Goal: Task Accomplishment & Management: Manage account settings

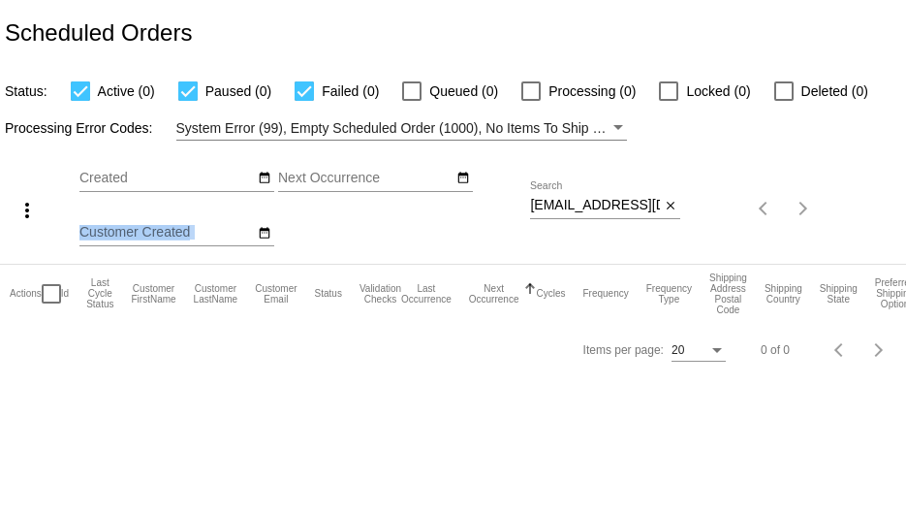
drag, startPoint x: 529, startPoint y: 206, endPoint x: 615, endPoint y: 206, distance: 85.3
click at [615, 206] on div "more_vert Sep Jan Feb Mar [DATE]" at bounding box center [453, 202] width 906 height 123
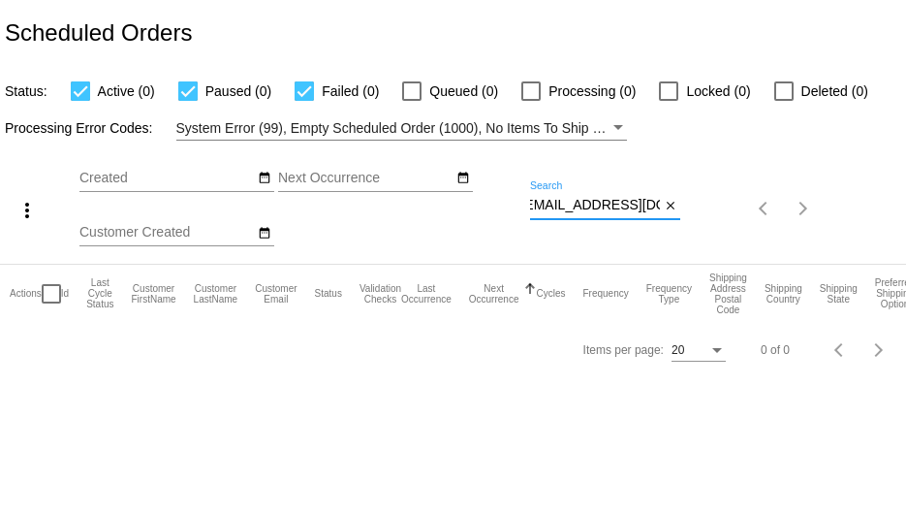
drag, startPoint x: 530, startPoint y: 203, endPoint x: 749, endPoint y: 189, distance: 219.5
click at [682, 202] on div "more_vert Sep Jan Feb Mar [DATE]" at bounding box center [453, 202] width 906 height 123
paste input "[EMAIL_ADDRESS]"
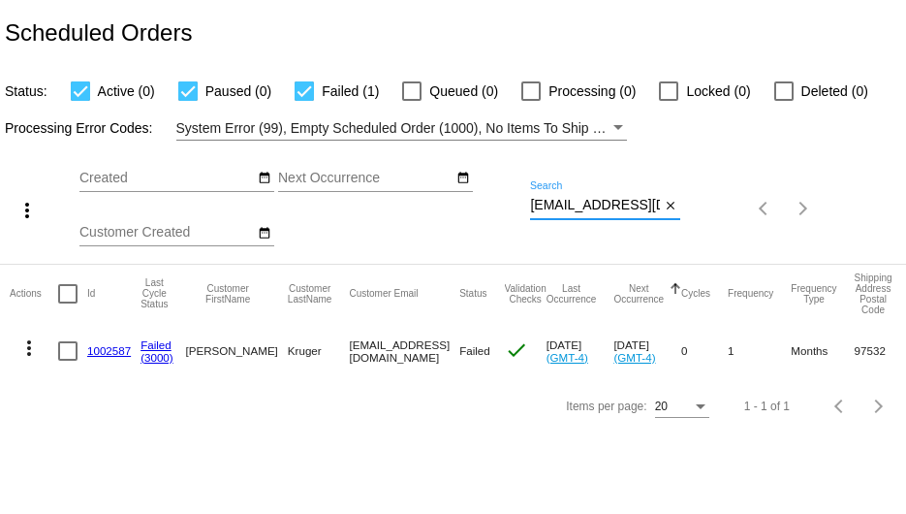
scroll to position [0, 17]
drag, startPoint x: 531, startPoint y: 208, endPoint x: 759, endPoint y: 197, distance: 228.1
click at [725, 212] on div "more_vert Sep Jan Feb Mar [DATE]" at bounding box center [453, 202] width 906 height 123
paste input "[EMAIL_ADDRESS][PERSON_NAME][DOMAIN_NAME]"
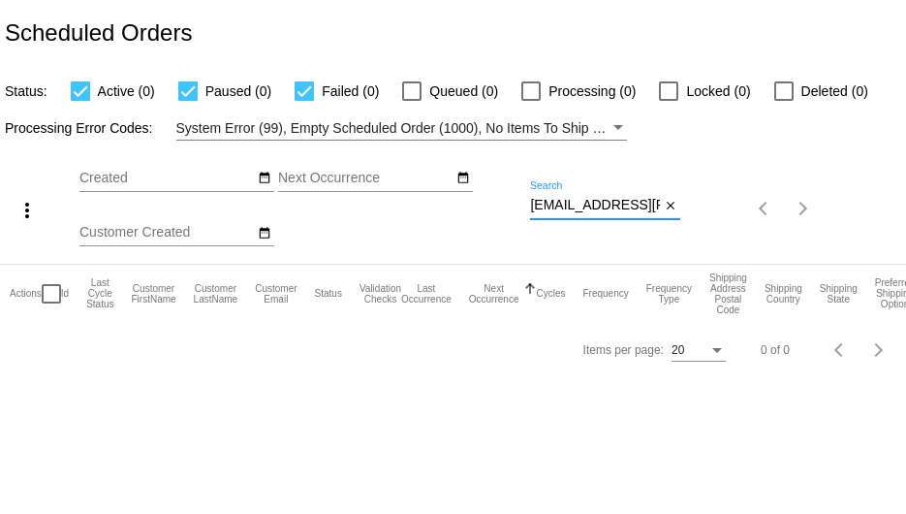
type input "[EMAIL_ADDRESS][PERSON_NAME][DOMAIN_NAME]"
drag, startPoint x: 532, startPoint y: 206, endPoint x: 709, endPoint y: 215, distance: 176.7
click at [709, 215] on div "more_vert Sep Jan Feb Mar [DATE]" at bounding box center [453, 202] width 906 height 123
paste input "beach-cosmo"
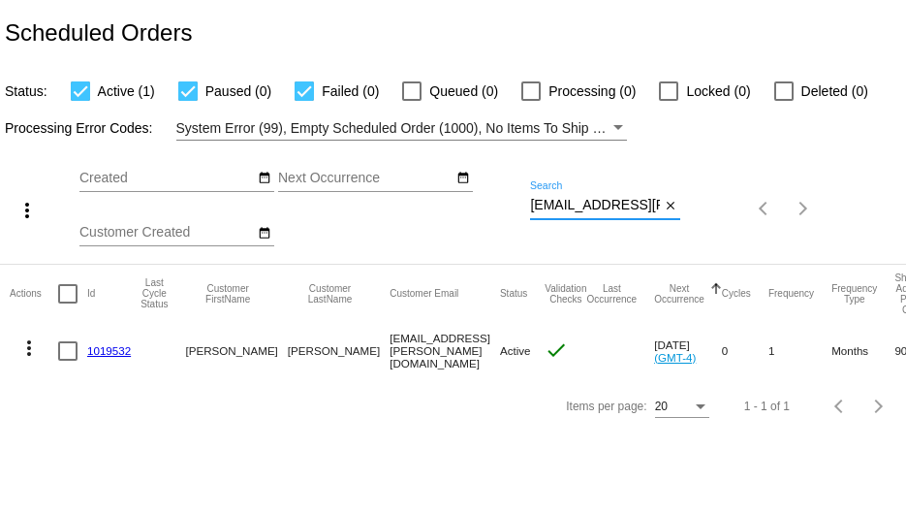
scroll to position [0, 8]
drag, startPoint x: 531, startPoint y: 205, endPoint x: 729, endPoint y: 216, distance: 198.1
click at [729, 216] on div "more_vert Sep Jan Feb Mar [DATE]" at bounding box center [453, 202] width 906 height 123
paste input "val-cosmo1"
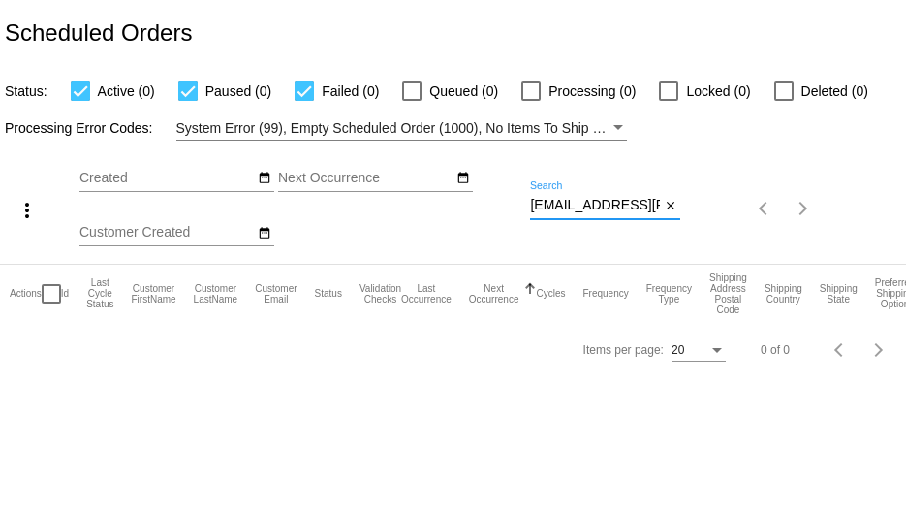
type input "[EMAIL_ADDRESS][PERSON_NAME][DOMAIN_NAME]"
click at [781, 93] on div at bounding box center [784, 90] width 19 height 19
click at [783, 101] on input "Deleted (0)" at bounding box center [783, 101] width 1 height 1
checkbox input "true"
drag, startPoint x: 660, startPoint y: 207, endPoint x: 592, endPoint y: 203, distance: 68.0
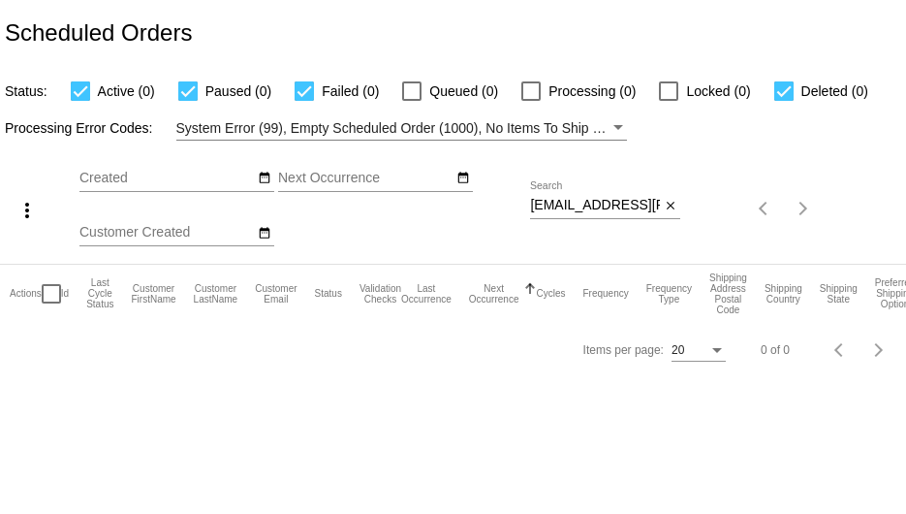
click at [592, 203] on div "[EMAIL_ADDRESS][PERSON_NAME][DOMAIN_NAME] Search close" at bounding box center [605, 200] width 150 height 38
drag, startPoint x: 657, startPoint y: 203, endPoint x: 432, endPoint y: 201, distance: 224.9
click at [432, 204] on div "more_vert Sep Jan Feb Mar [DATE]" at bounding box center [453, 202] width 906 height 123
paste input "[PERSON_NAME]"
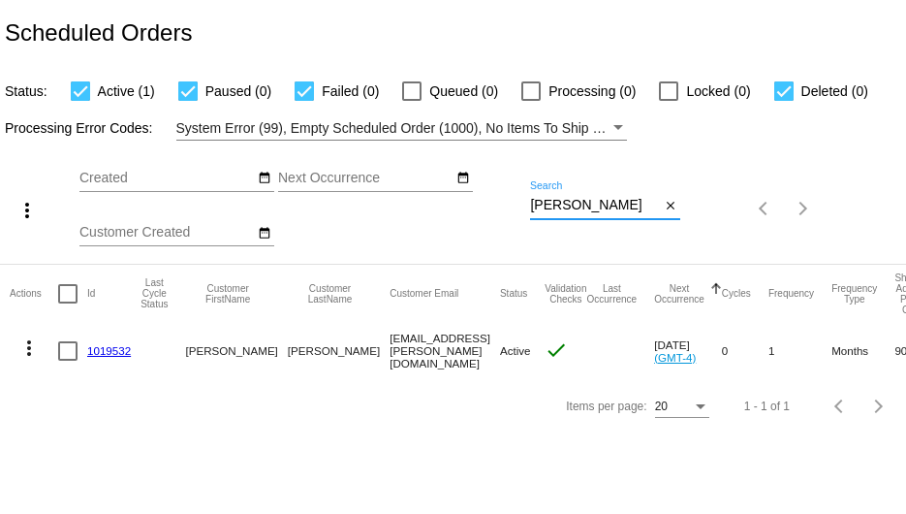
drag, startPoint x: 600, startPoint y: 206, endPoint x: 527, endPoint y: 205, distance: 72.7
click at [527, 205] on div "more_vert Sep Jan Feb Mar [DATE]" at bounding box center [453, 202] width 906 height 123
paste input "[PERSON_NAME]"
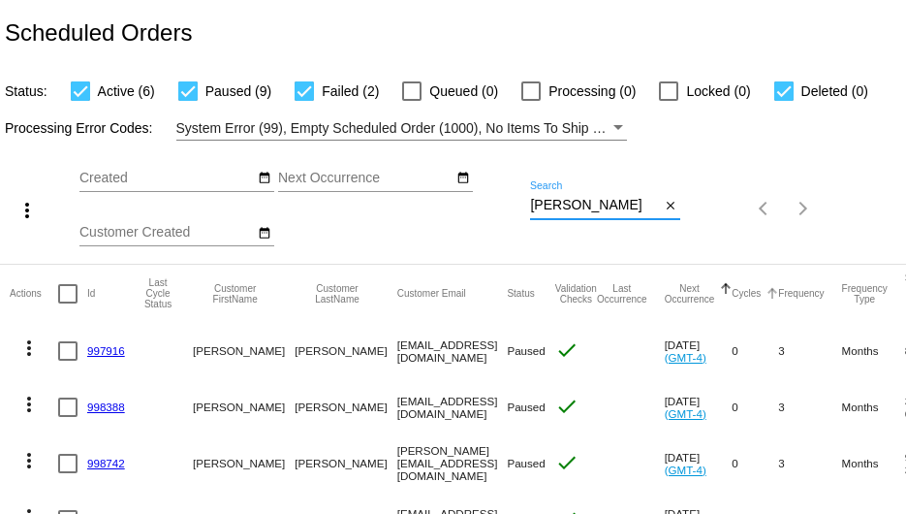
type input "[PERSON_NAME]"
click at [772, 287] on div at bounding box center [773, 288] width 3 height 3
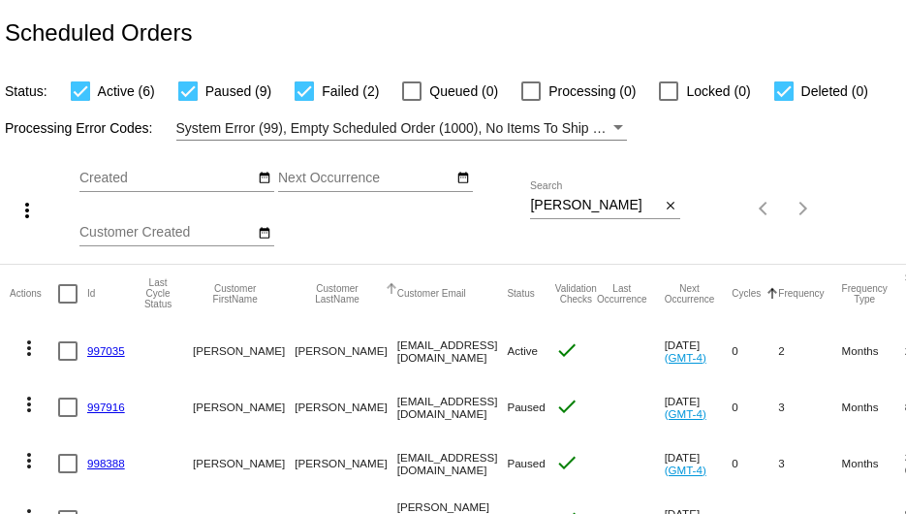
scroll to position [97, 0]
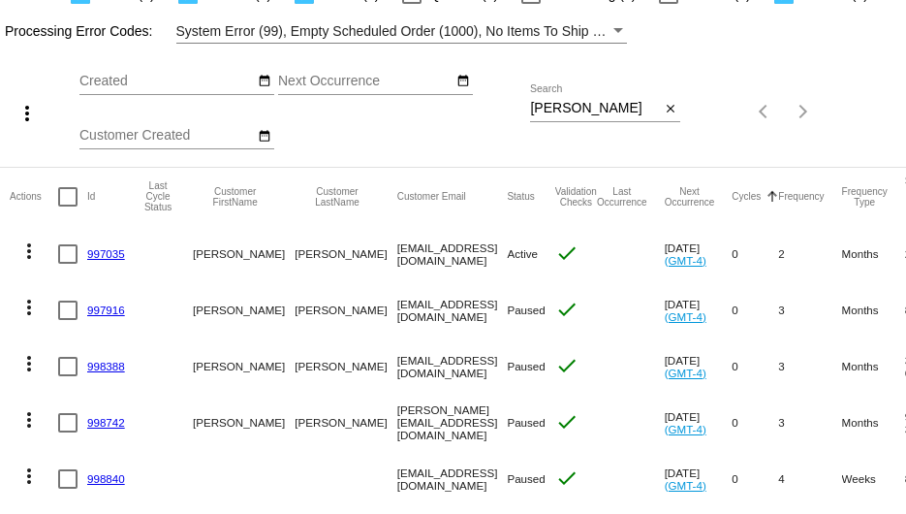
click at [98, 253] on link "997035" at bounding box center [106, 253] width 38 height 13
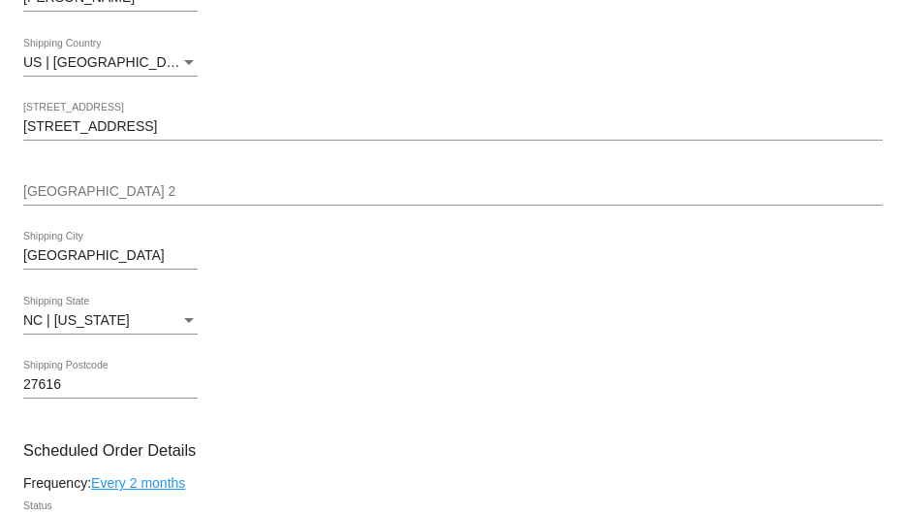
scroll to position [582, 0]
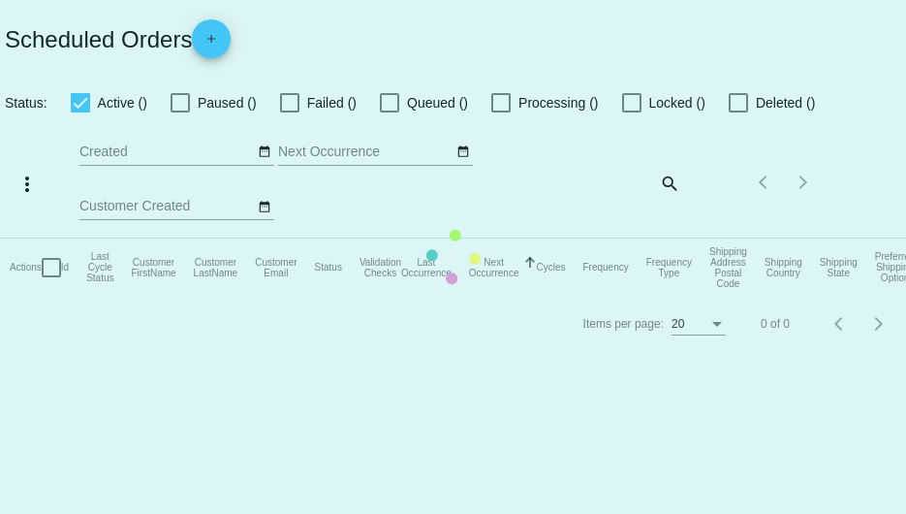
checkbox input "true"
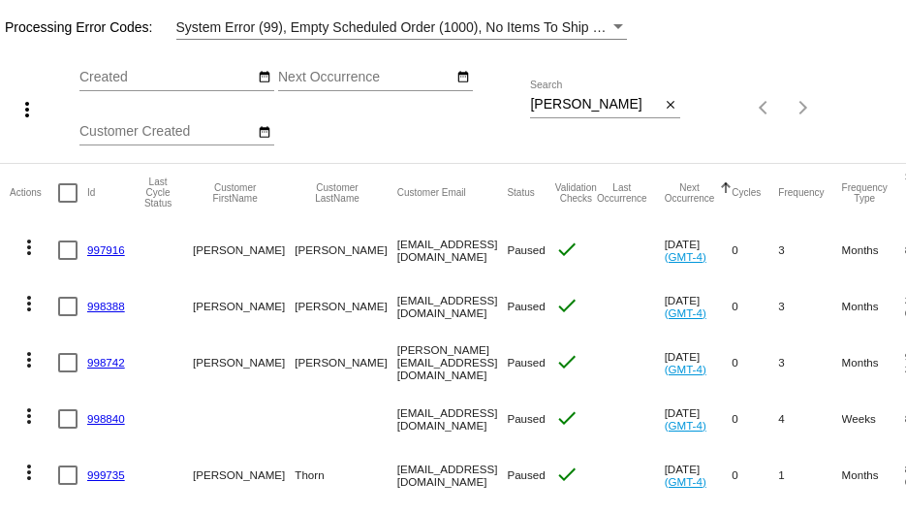
scroll to position [97, 0]
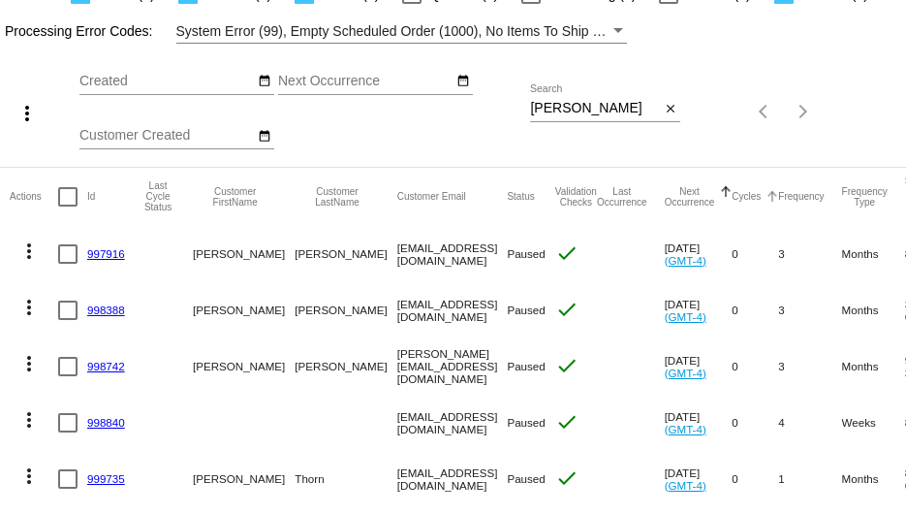
click at [773, 191] on div at bounding box center [776, 194] width 6 height 6
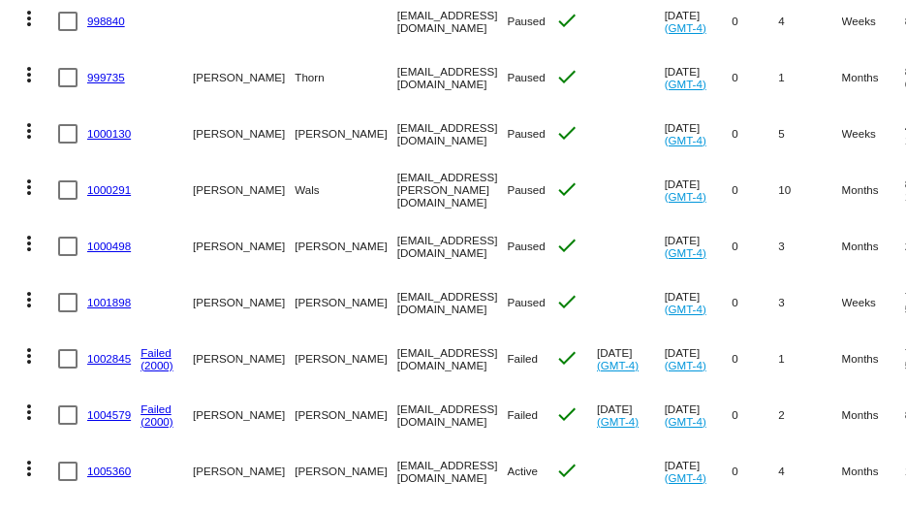
scroll to position [582, 0]
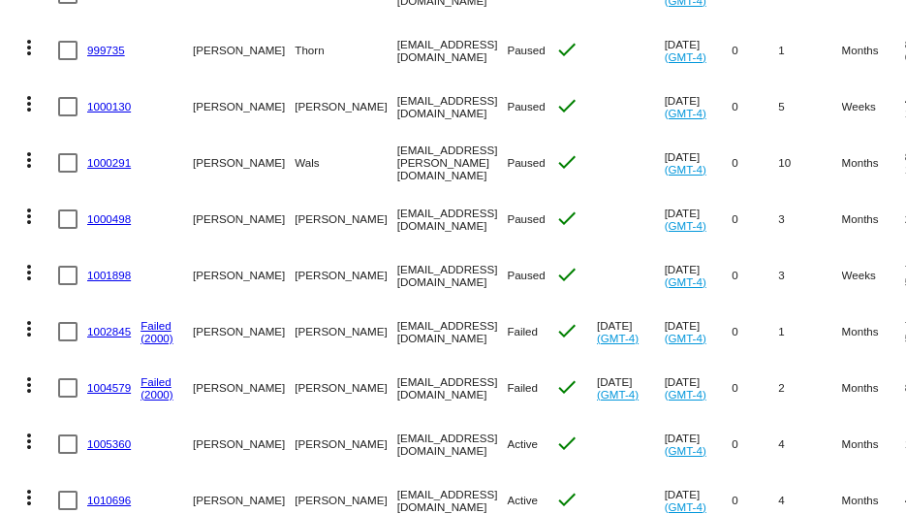
click at [102, 332] on link "1002845" at bounding box center [109, 331] width 44 height 13
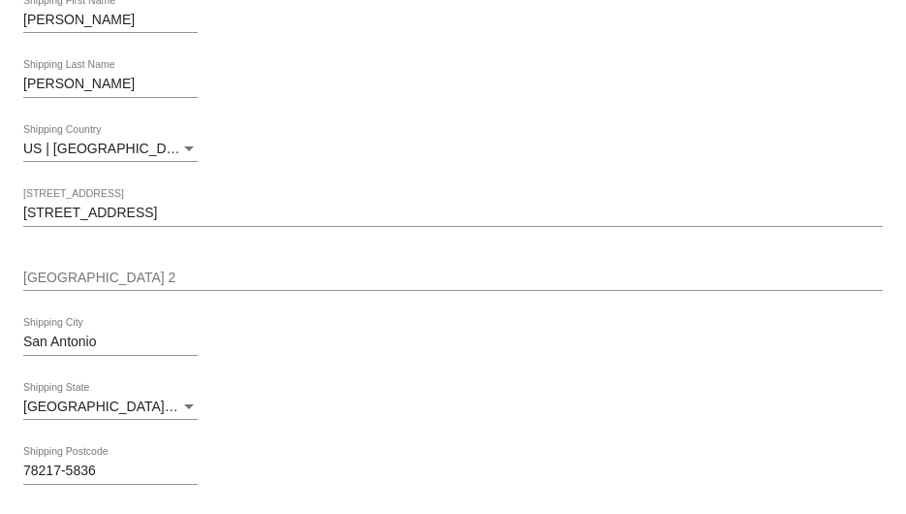
scroll to position [582, 0]
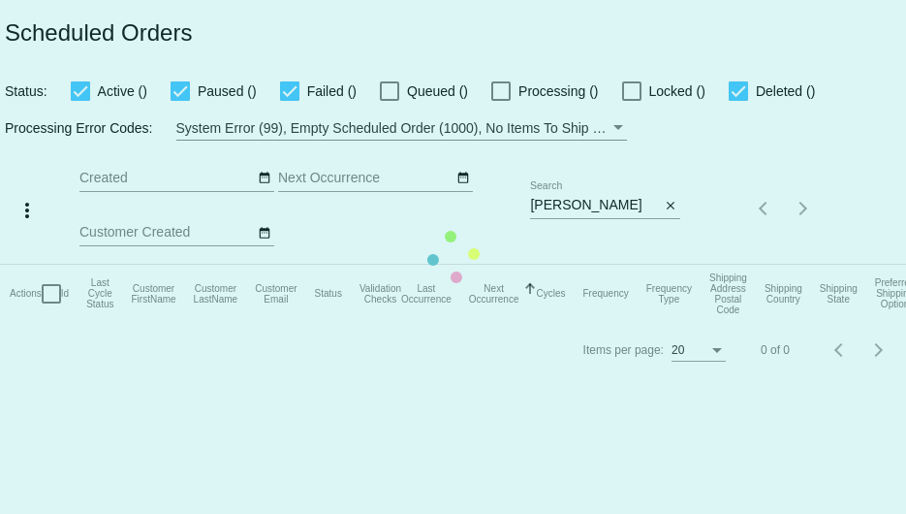
checkbox input "true"
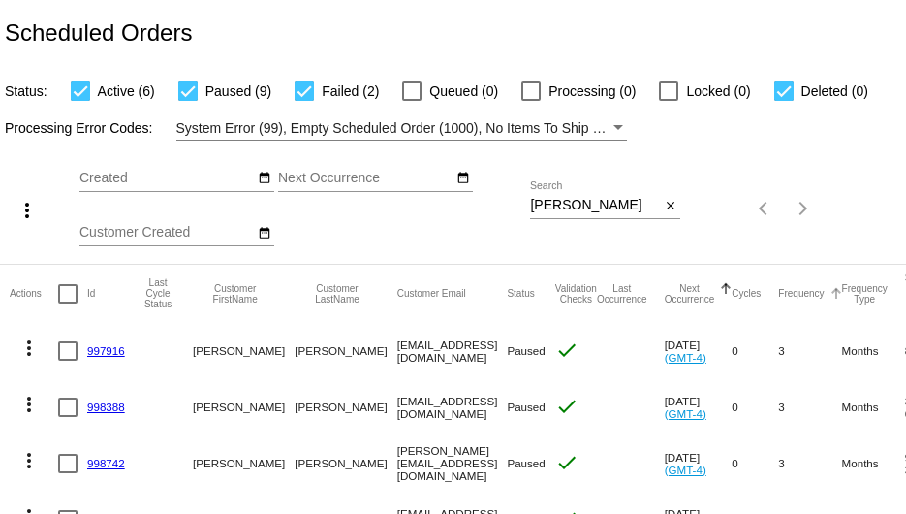
click at [778, 278] on mat-header-cell "Frequency" at bounding box center [809, 294] width 63 height 58
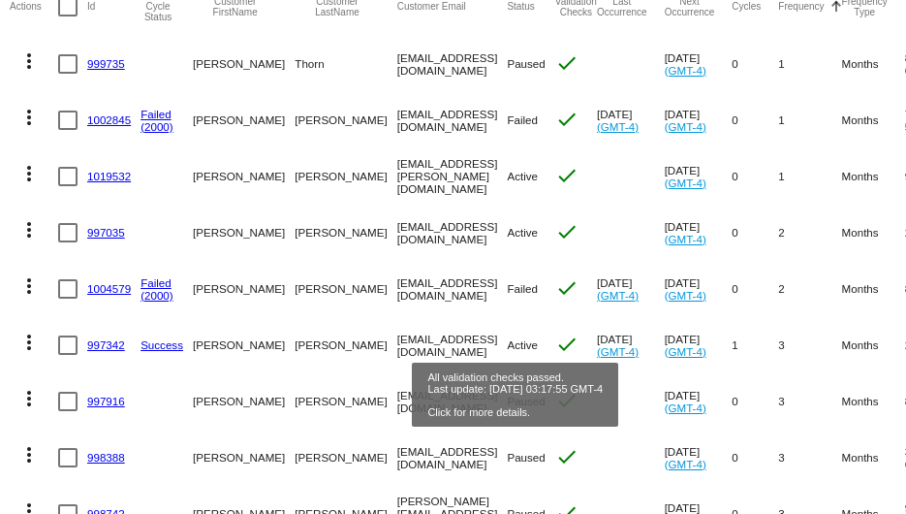
scroll to position [291, 0]
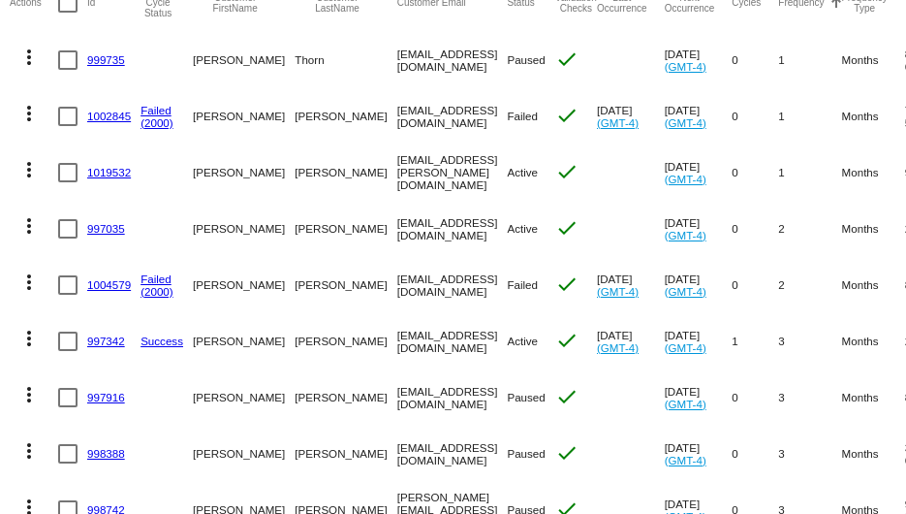
click at [104, 61] on link "999735" at bounding box center [106, 59] width 38 height 13
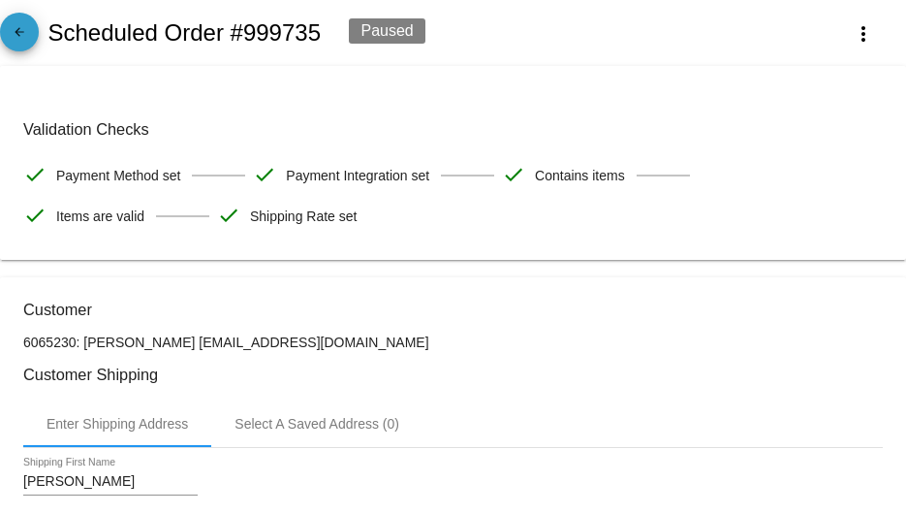
click at [22, 46] on mat-icon "arrow_back" at bounding box center [19, 36] width 23 height 23
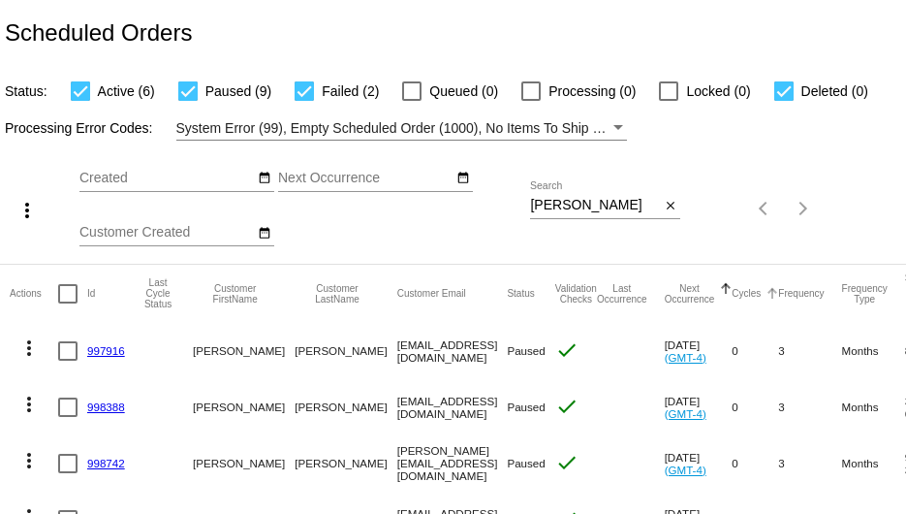
click at [732, 286] on mat-header-cell "Cycles" at bounding box center [755, 294] width 47 height 58
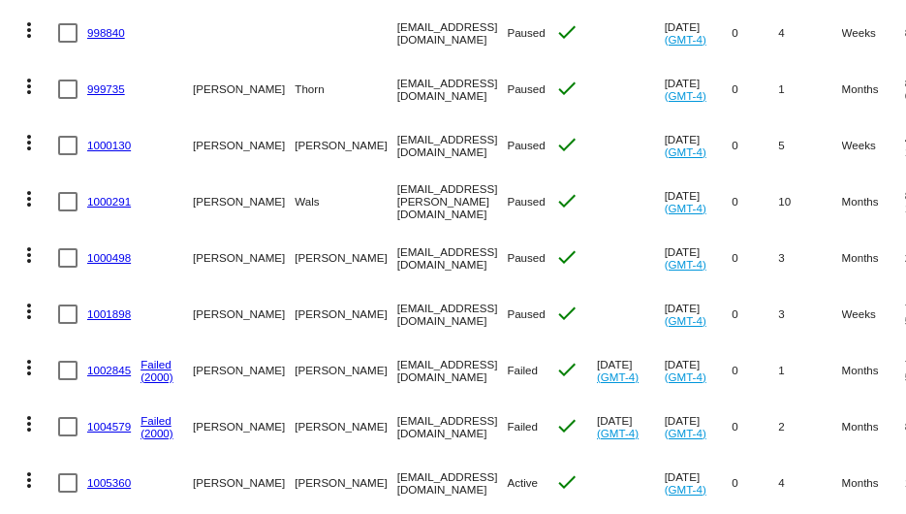
scroll to position [582, 0]
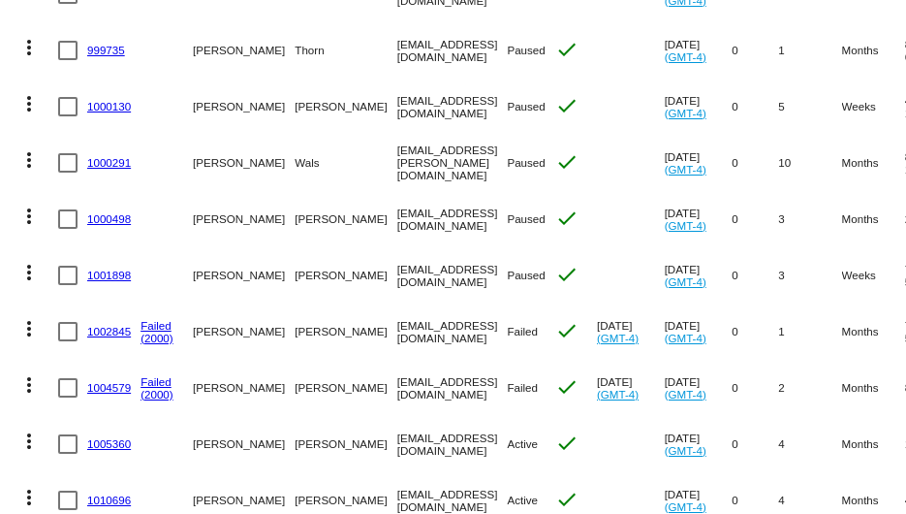
click at [103, 388] on link "1004579" at bounding box center [109, 387] width 44 height 13
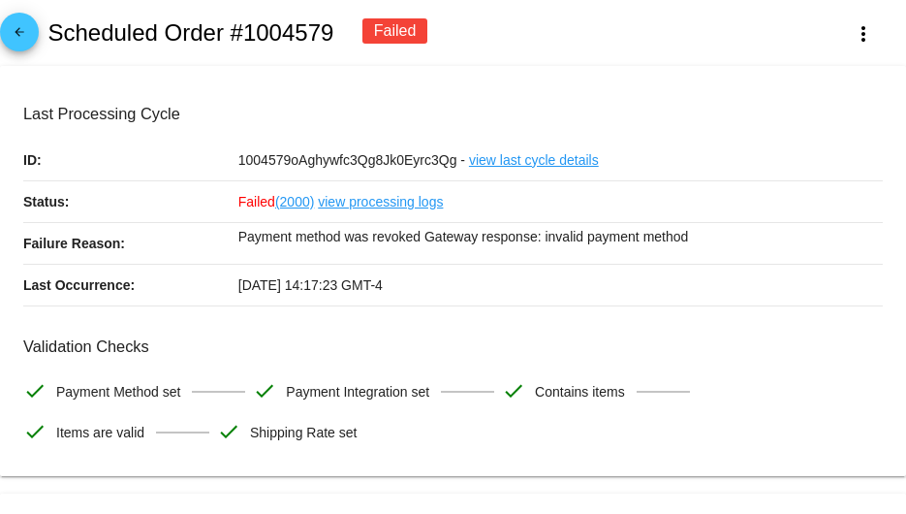
click at [17, 34] on mat-icon "arrow_back" at bounding box center [19, 36] width 23 height 23
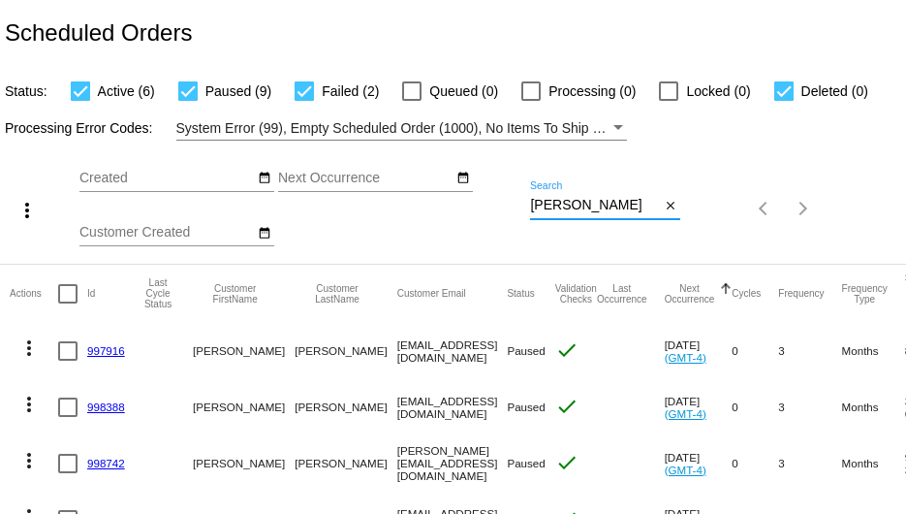
drag, startPoint x: 595, startPoint y: 206, endPoint x: 471, endPoint y: 185, distance: 125.9
click at [471, 185] on div "more_vert Sep Jan Feb Mar [DATE]" at bounding box center [453, 202] width 906 height 123
paste input "1628 Via Arriba"
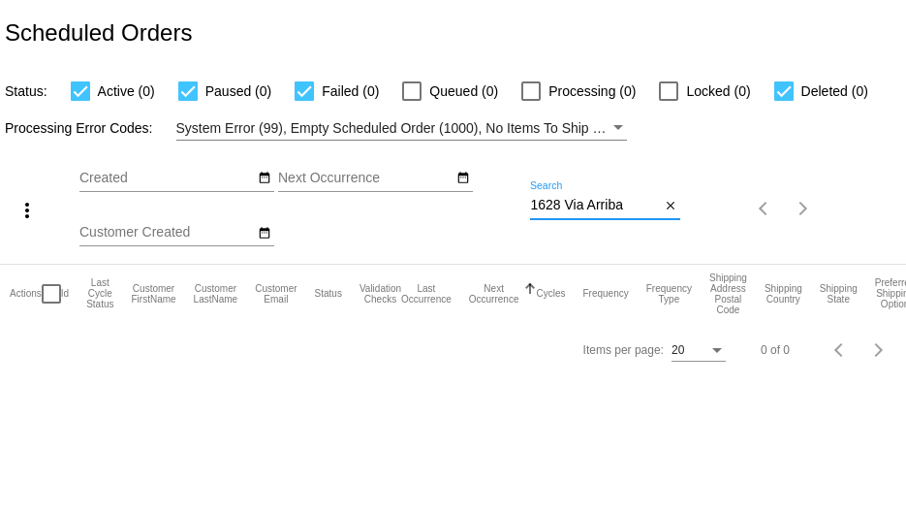
drag, startPoint x: 632, startPoint y: 202, endPoint x: 493, endPoint y: 189, distance: 139.2
click at [493, 191] on div "more_vert Sep Jan Feb Mar [DATE]" at bounding box center [453, 202] width 906 height 123
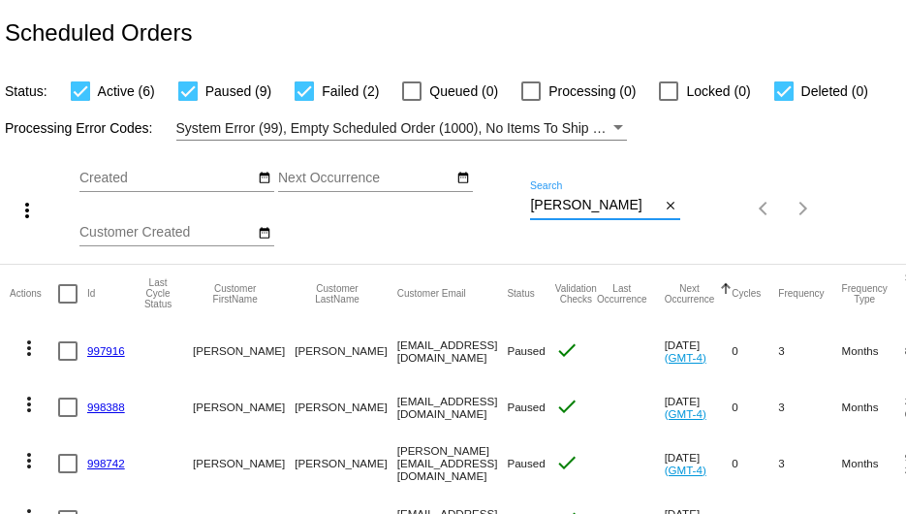
type input "[PERSON_NAME]"
drag, startPoint x: 782, startPoint y: 94, endPoint x: 702, endPoint y: 92, distance: 80.5
click at [782, 94] on div at bounding box center [784, 90] width 19 height 19
click at [783, 101] on input "Deleted (0)" at bounding box center [783, 101] width 1 height 1
checkbox input "false"
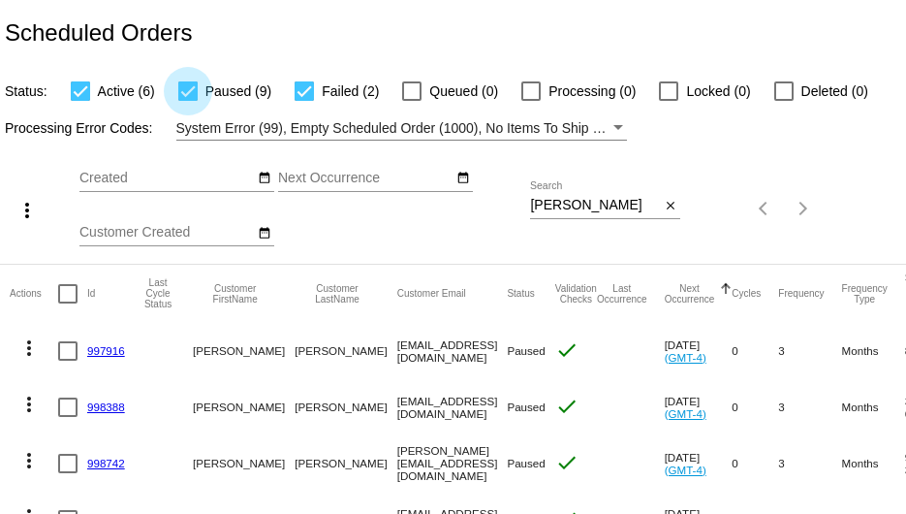
click at [183, 84] on div at bounding box center [187, 90] width 19 height 19
click at [187, 101] on input "Paused (9)" at bounding box center [187, 101] width 1 height 1
checkbox input "false"
click at [83, 92] on div at bounding box center [80, 90] width 19 height 19
click at [80, 101] on input "Active (6)" at bounding box center [79, 101] width 1 height 1
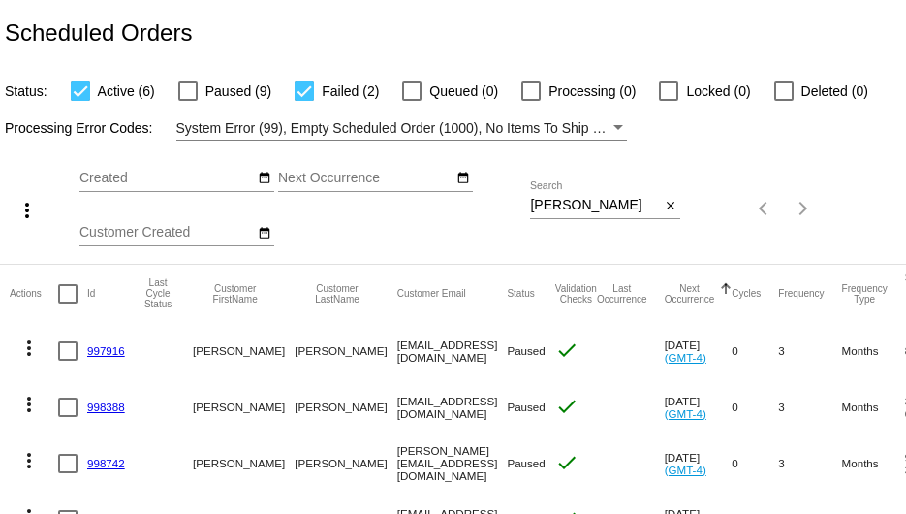
checkbox input "false"
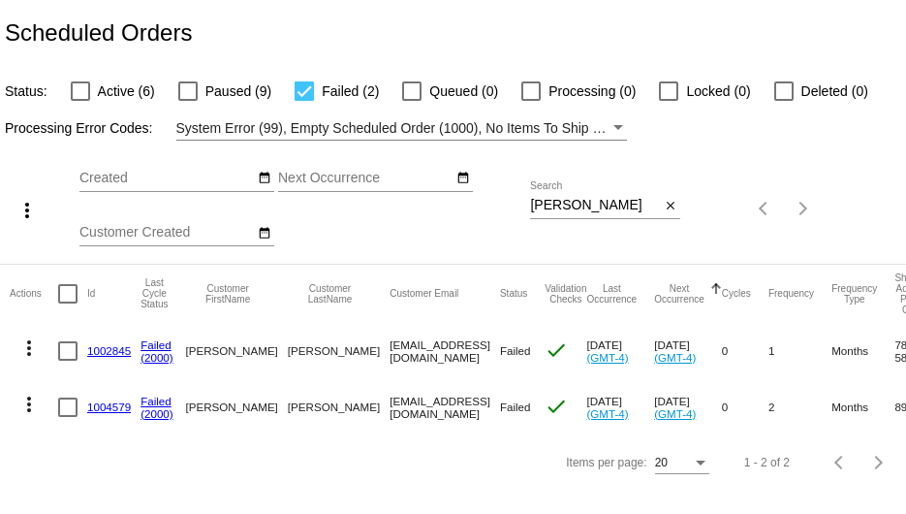
click at [99, 408] on link "1004579" at bounding box center [109, 406] width 44 height 13
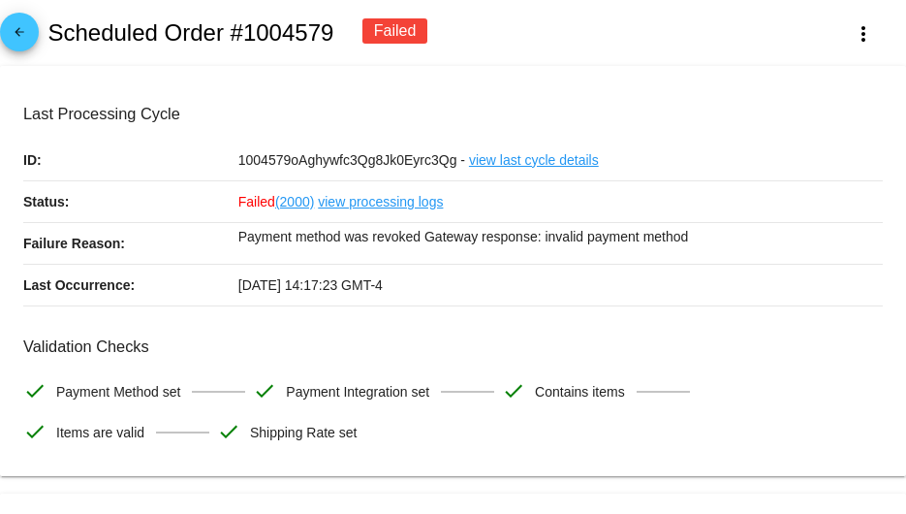
click at [13, 42] on mat-icon "arrow_back" at bounding box center [19, 36] width 23 height 23
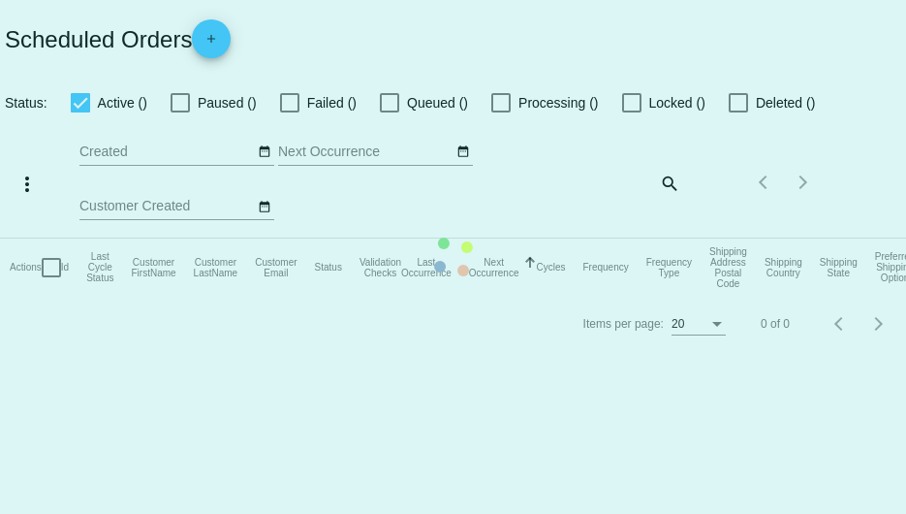
checkbox input "false"
checkbox input "true"
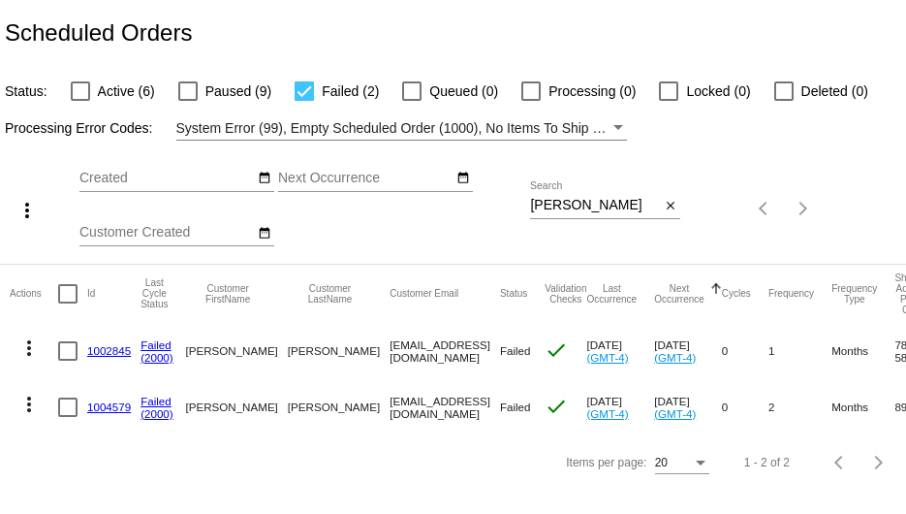
click at [102, 348] on link "1002845" at bounding box center [109, 350] width 44 height 13
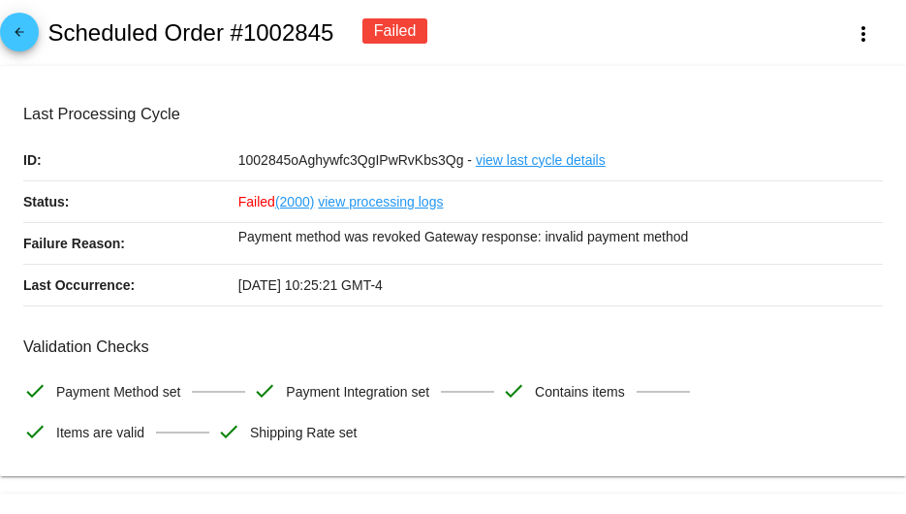
click at [35, 34] on link "arrow_back" at bounding box center [19, 32] width 39 height 39
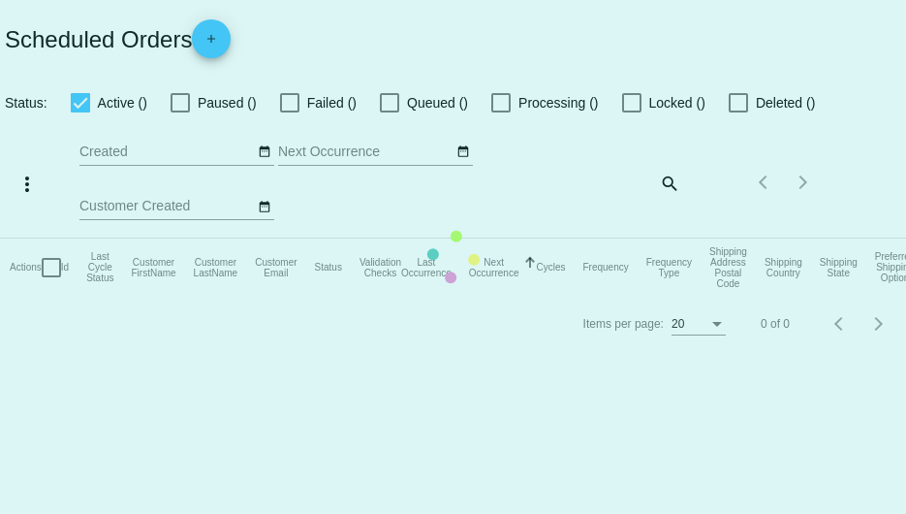
checkbox input "false"
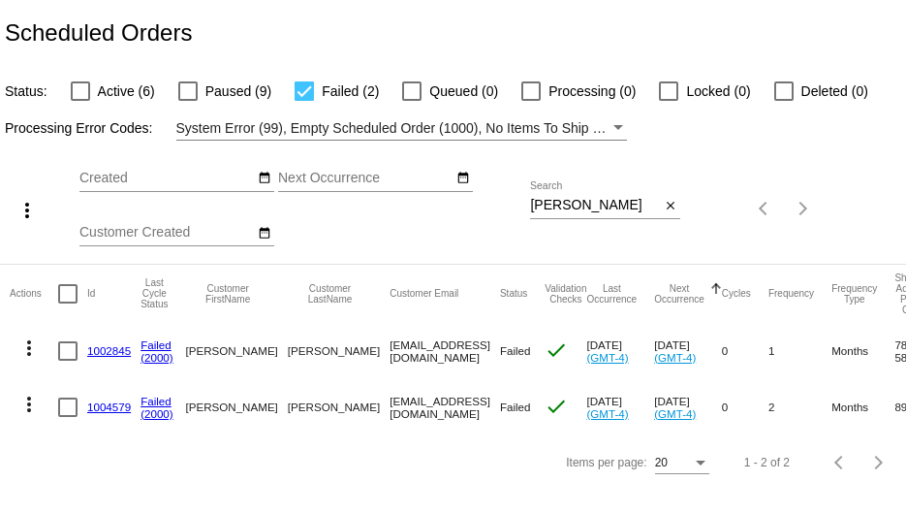
click at [302, 90] on div at bounding box center [304, 90] width 19 height 19
click at [303, 101] on input "Failed (2)" at bounding box center [303, 101] width 1 height 1
checkbox input "false"
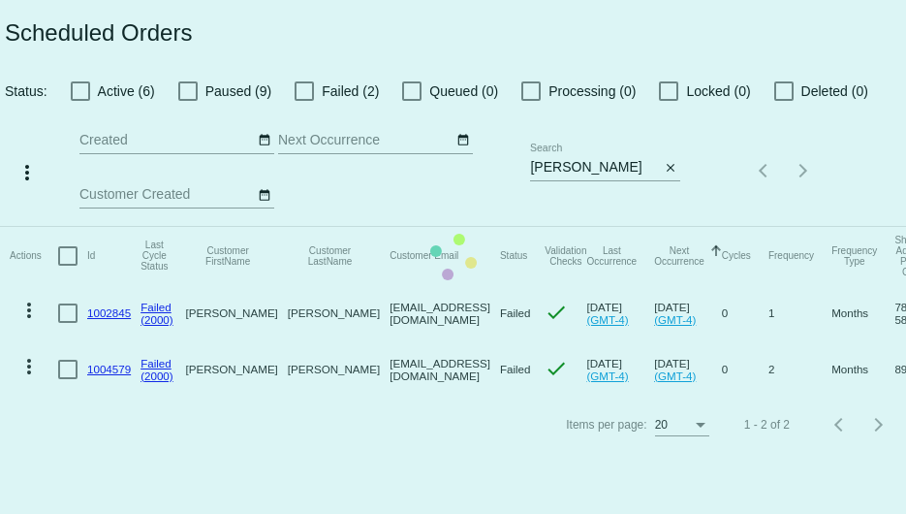
click at [785, 227] on mat-table "Actions Id Last Cycle Status Customer FirstName Customer LastName Customer Emai…" at bounding box center [453, 312] width 906 height 171
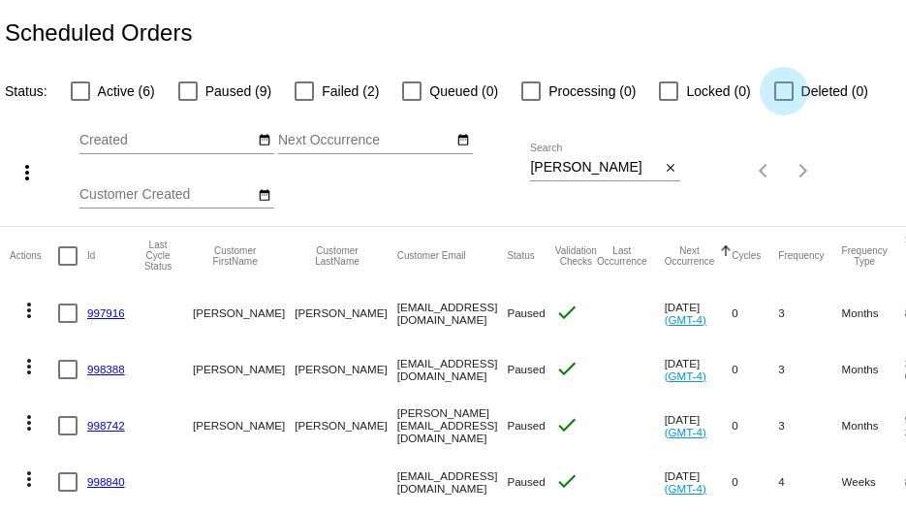
click at [785, 87] on div at bounding box center [784, 90] width 19 height 19
click at [784, 101] on input "Deleted (0)" at bounding box center [783, 101] width 1 height 1
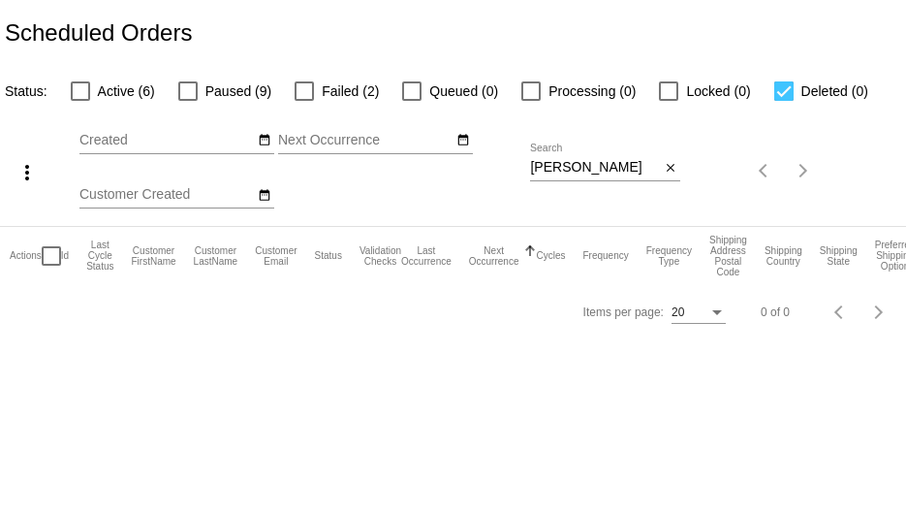
click at [782, 91] on div at bounding box center [784, 90] width 19 height 19
click at [783, 101] on input "Deleted (0)" at bounding box center [783, 101] width 1 height 1
checkbox input "false"
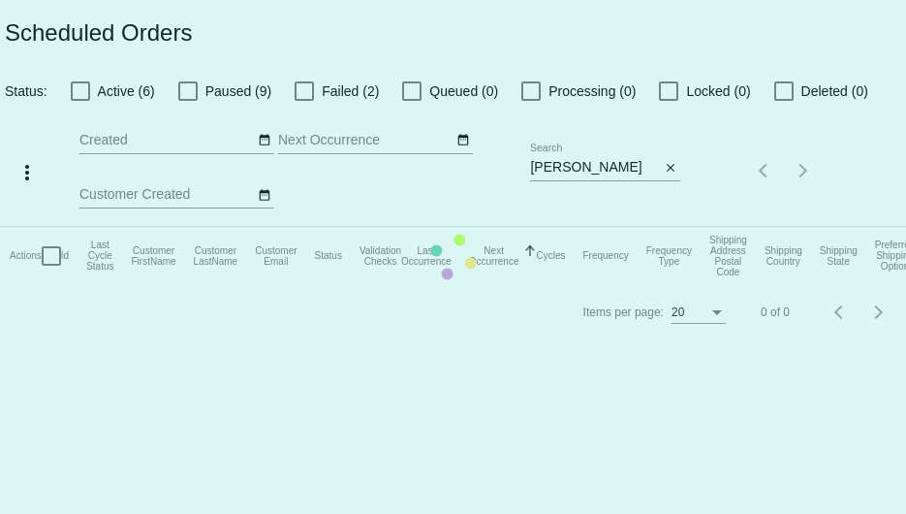
click at [193, 86] on app-dashboard-scheduled-orders "Scheduled Orders Status: Active (6) Paused (9) Failed (2) Queued (0) Processing…" at bounding box center [453, 169] width 906 height 339
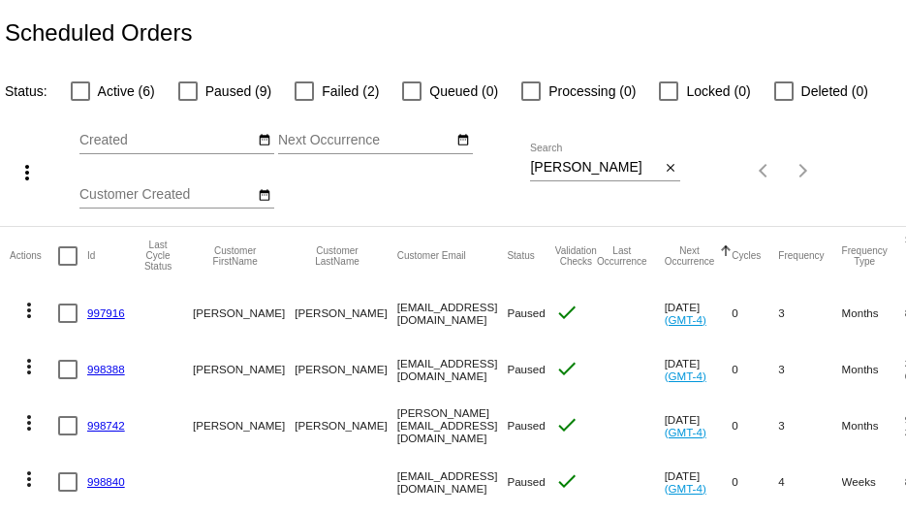
click at [189, 87] on div at bounding box center [187, 90] width 19 height 19
click at [188, 101] on input "Paused (9)" at bounding box center [187, 101] width 1 height 1
checkbox input "true"
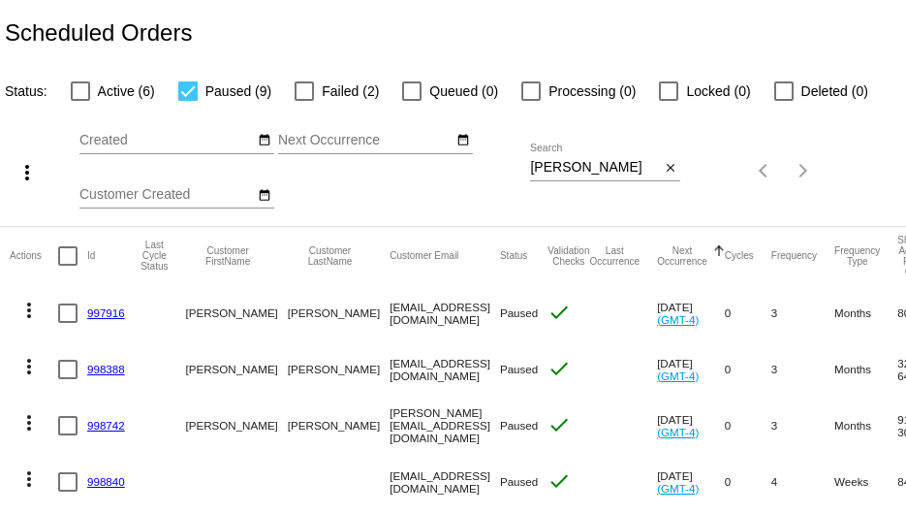
click at [84, 92] on div at bounding box center [80, 90] width 19 height 19
click at [80, 101] on input "Active (6)" at bounding box center [79, 101] width 1 height 1
checkbox input "true"
click at [298, 89] on div at bounding box center [304, 90] width 19 height 19
click at [303, 101] on input "Failed (2)" at bounding box center [303, 101] width 1 height 1
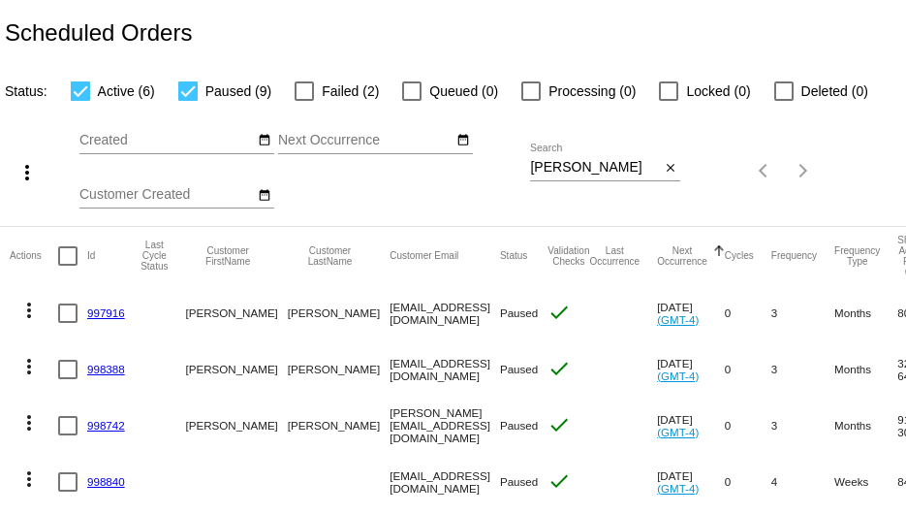
checkbox input "true"
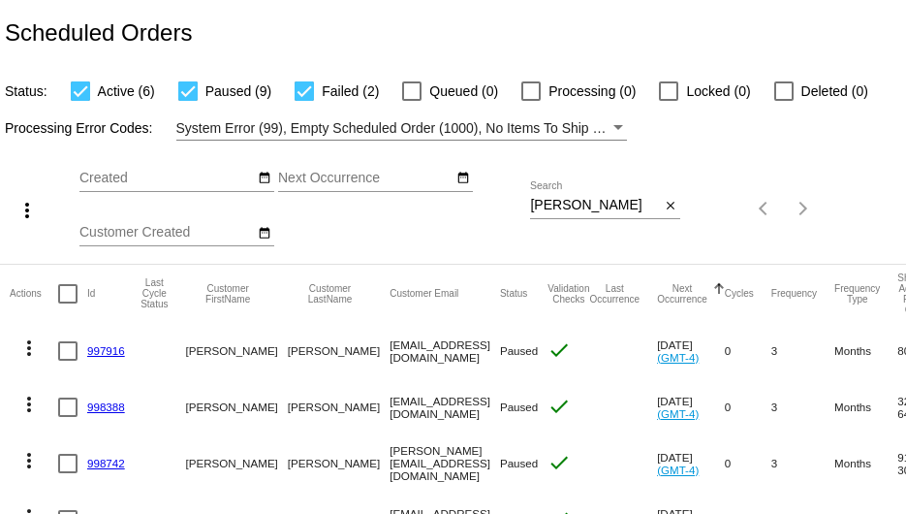
click at [781, 81] on div at bounding box center [784, 90] width 19 height 19
click at [783, 101] on input "Deleted (0)" at bounding box center [783, 101] width 1 height 1
checkbox input "true"
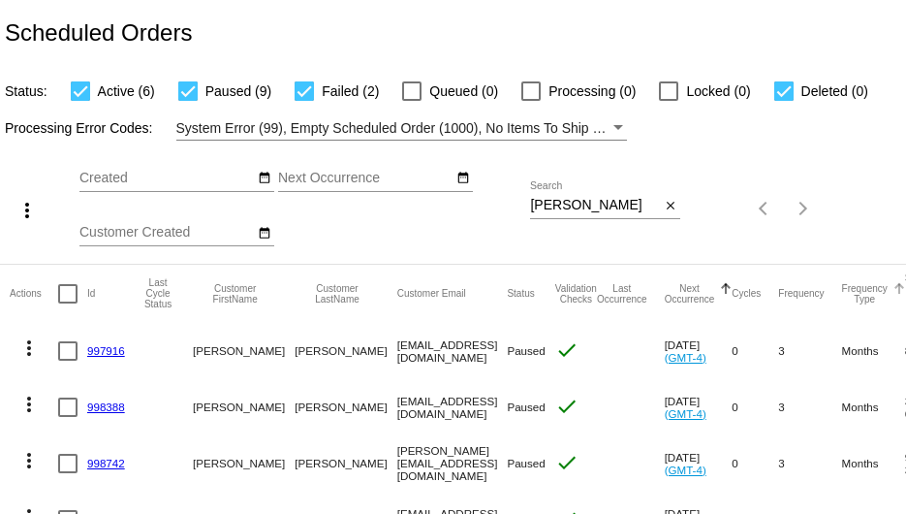
click at [899, 286] on div at bounding box center [902, 286] width 6 height 6
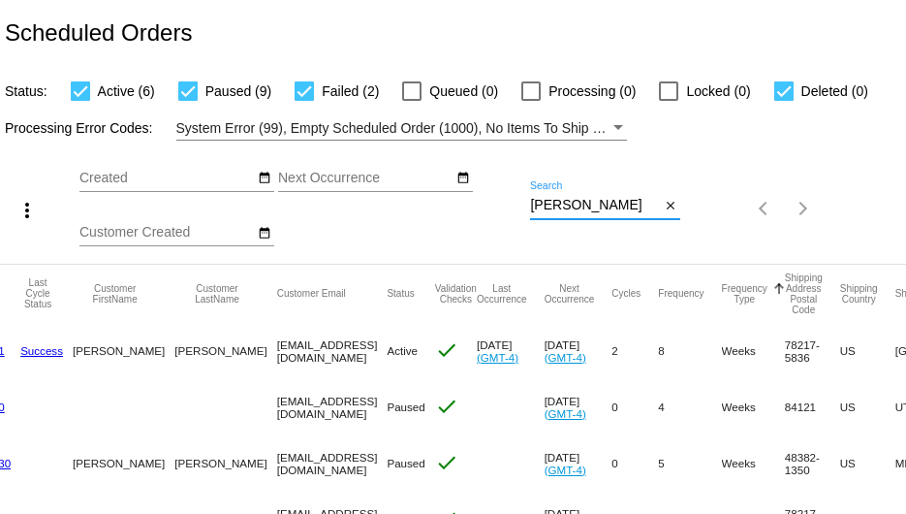
drag, startPoint x: 581, startPoint y: 206, endPoint x: 434, endPoint y: 203, distance: 146.4
click at [434, 203] on div "more_vert Sep Jan Feb Mar [DATE]" at bounding box center [453, 202] width 906 height 123
paste input "[EMAIL_ADDRESS][DOMAIN_NAME]"
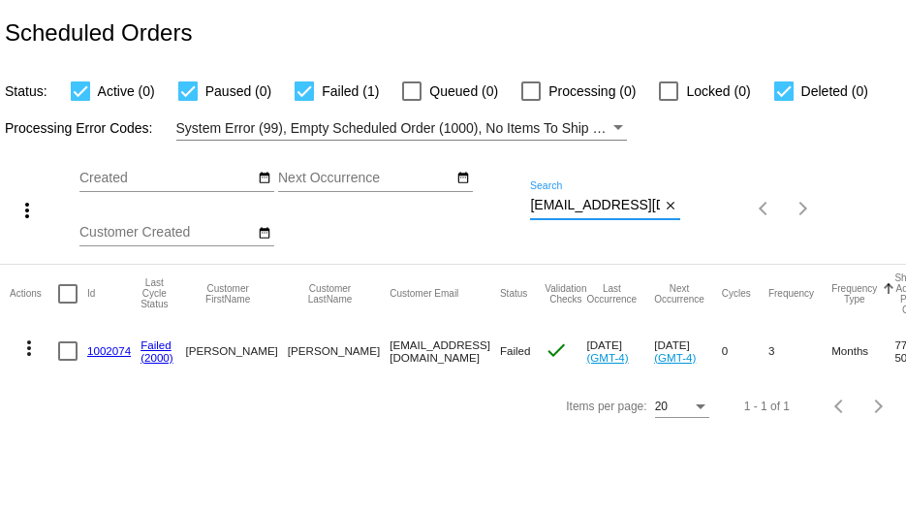
scroll to position [0, 54]
drag, startPoint x: 533, startPoint y: 206, endPoint x: 685, endPoint y: 197, distance: 152.4
click at [684, 198] on div "more_vert Sep Jan Feb Mar [DATE]" at bounding box center [453, 202] width 906 height 123
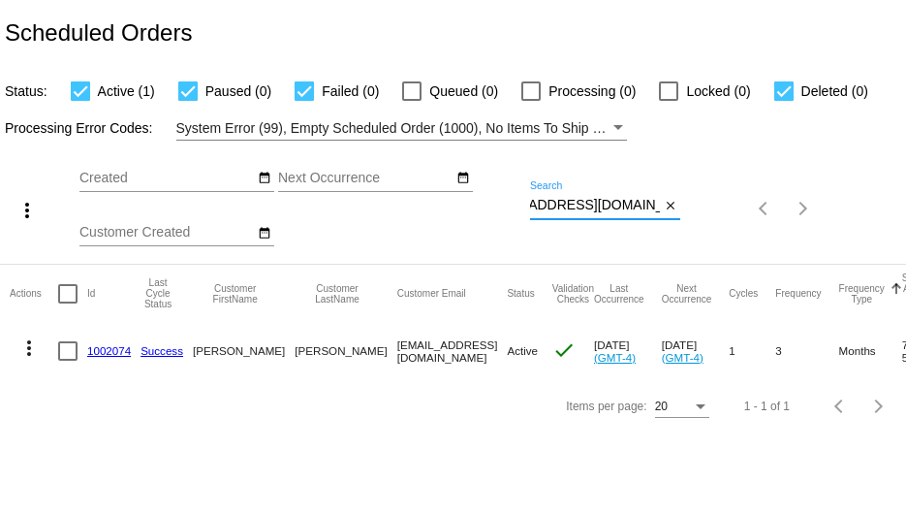
drag, startPoint x: 531, startPoint y: 207, endPoint x: 720, endPoint y: 211, distance: 189.1
click at [720, 211] on div "more_vert Sep Jan Feb Mar [DATE]" at bounding box center [453, 202] width 906 height 123
paste input "[EMAIL_ADDRESS]"
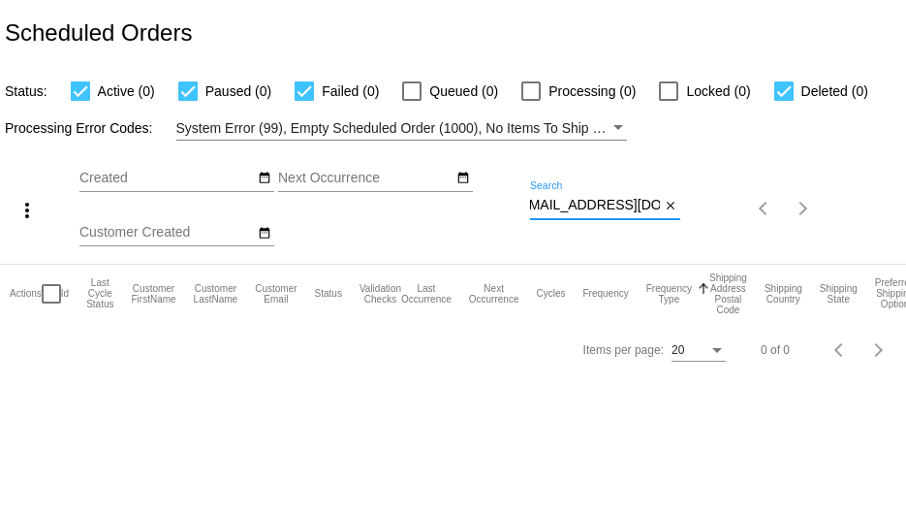
type input "[EMAIL_ADDRESS][DOMAIN_NAME]"
